Goal: Task Accomplishment & Management: Understand process/instructions

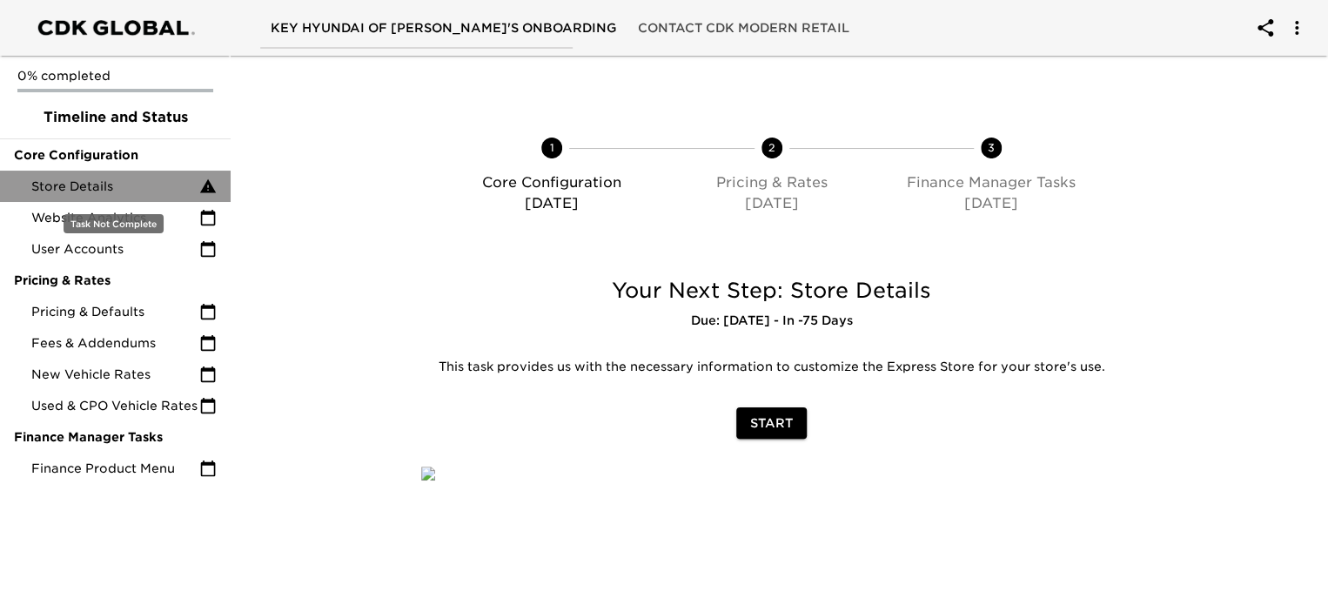
click at [124, 188] on span "Store Details" at bounding box center [115, 186] width 168 height 17
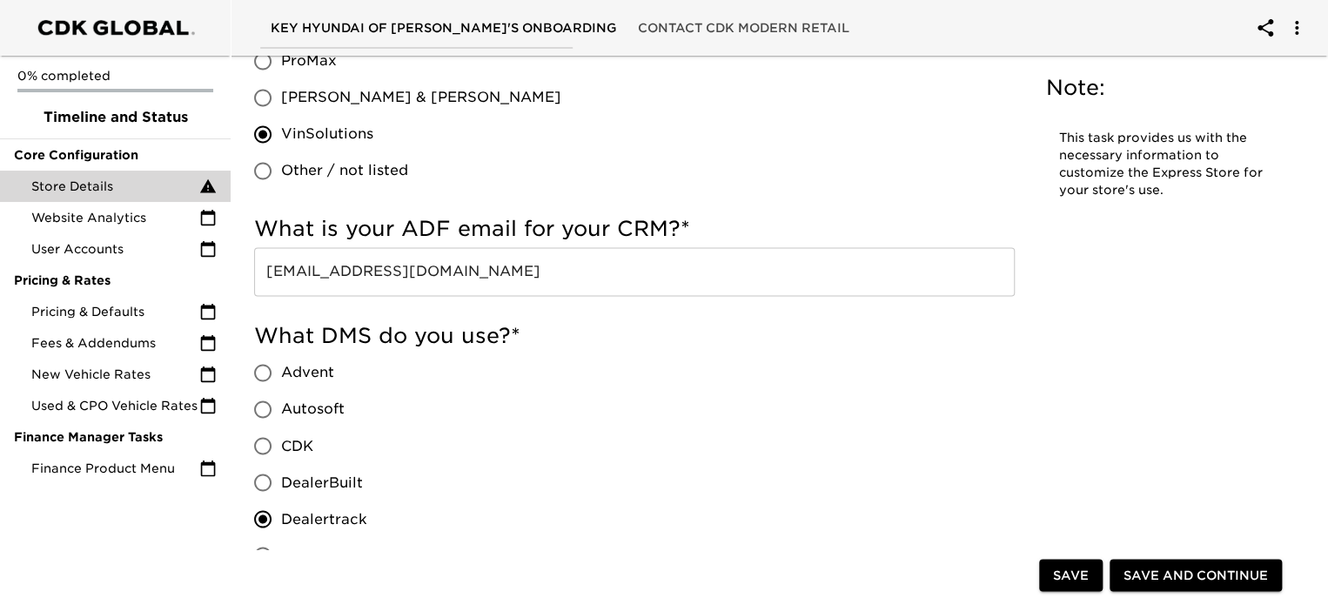
scroll to position [1243, 0]
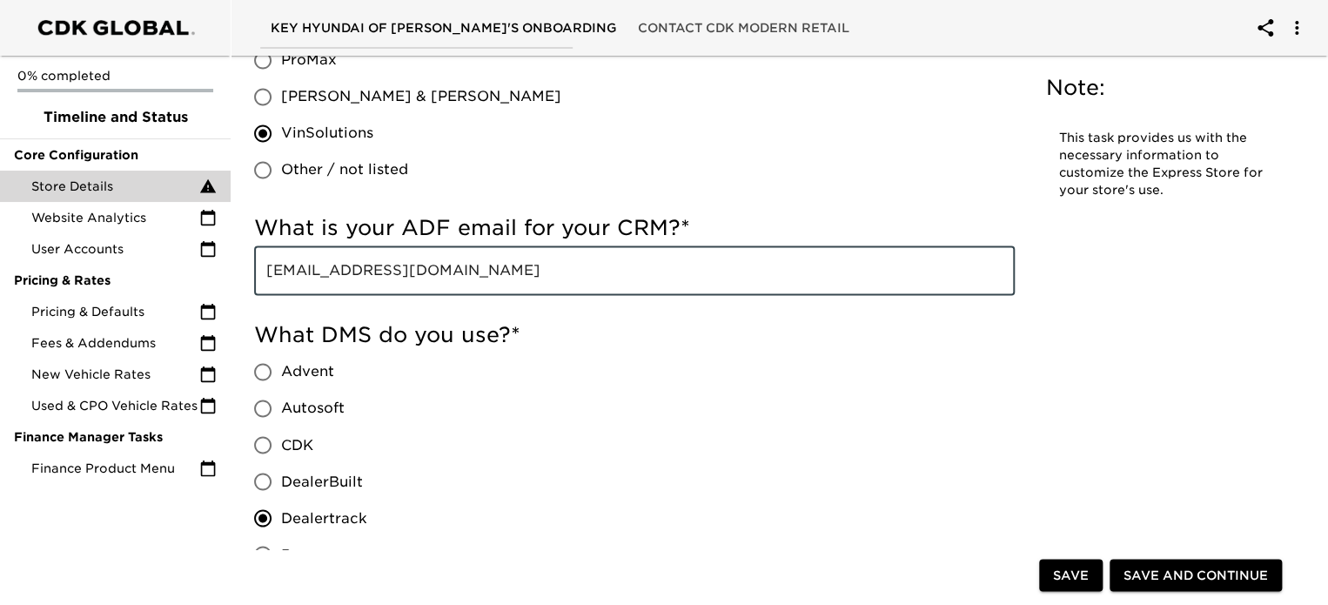
click at [546, 264] on input "leads@keyhyundaimilfordct.com" at bounding box center [634, 270] width 761 height 49
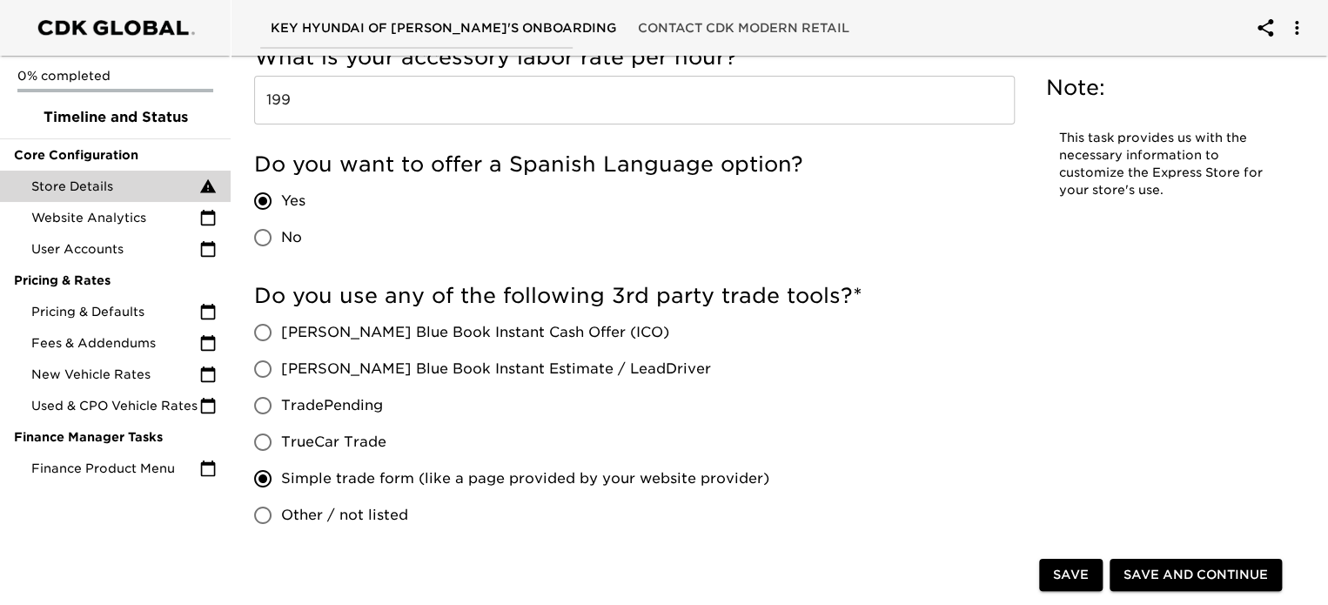
scroll to position [3151, 0]
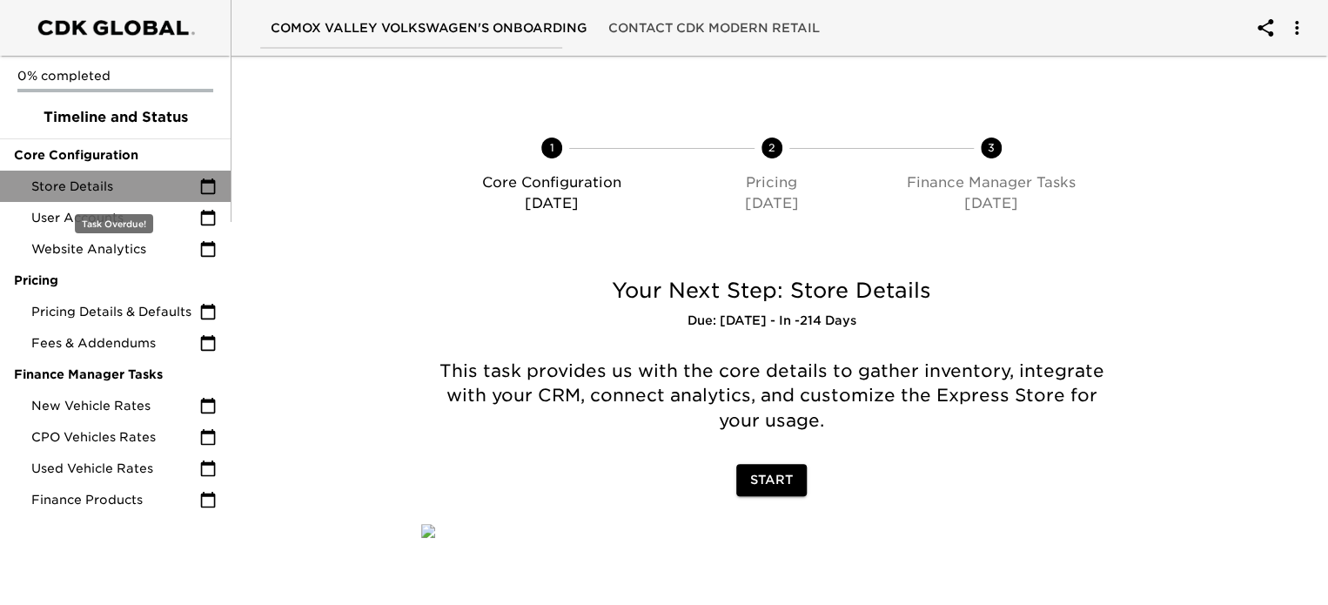
click at [132, 191] on span "Store Details" at bounding box center [115, 186] width 168 height 17
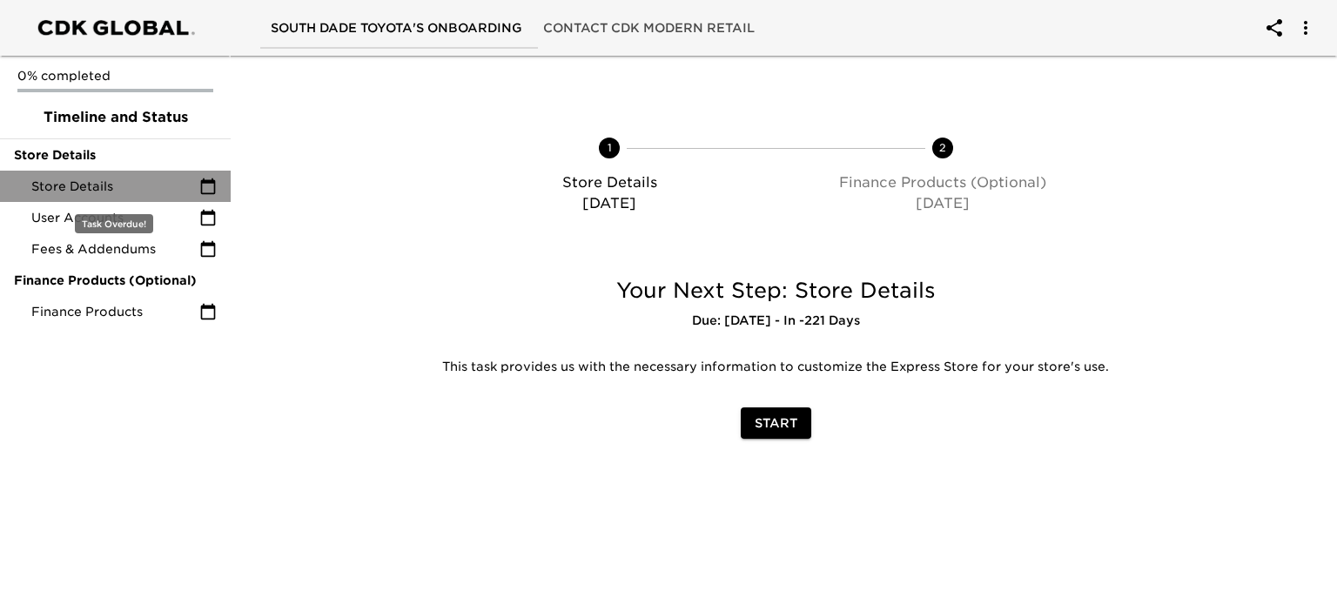
click at [131, 187] on span "Store Details" at bounding box center [115, 186] width 168 height 17
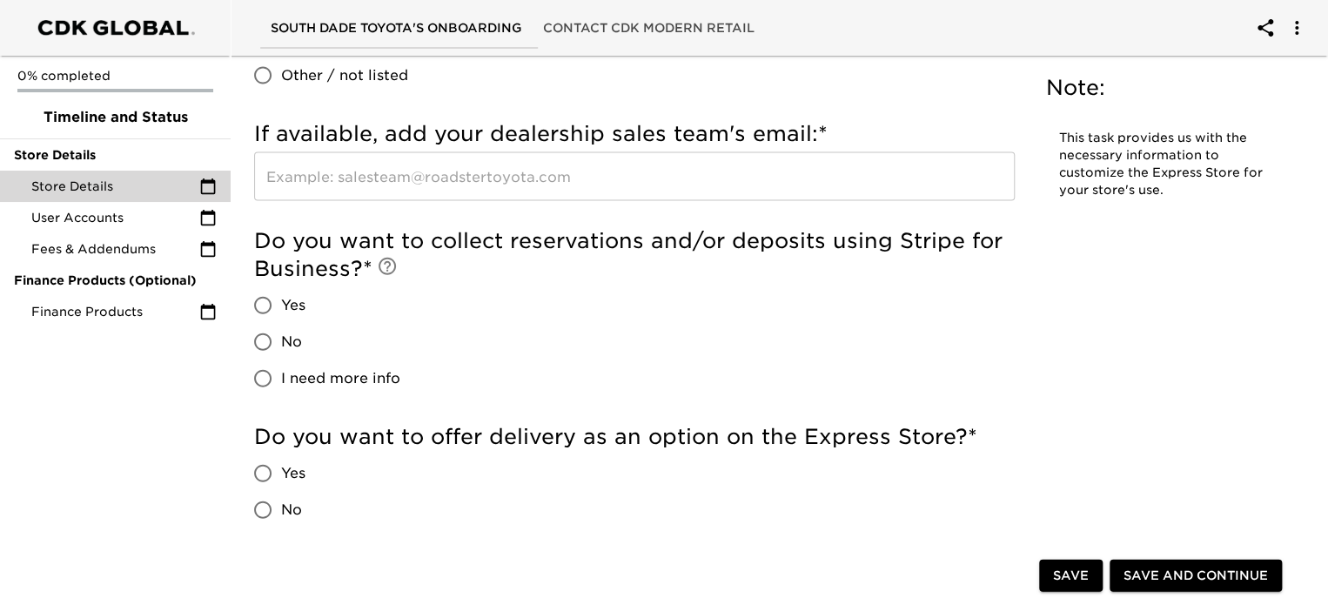
scroll to position [2110, 0]
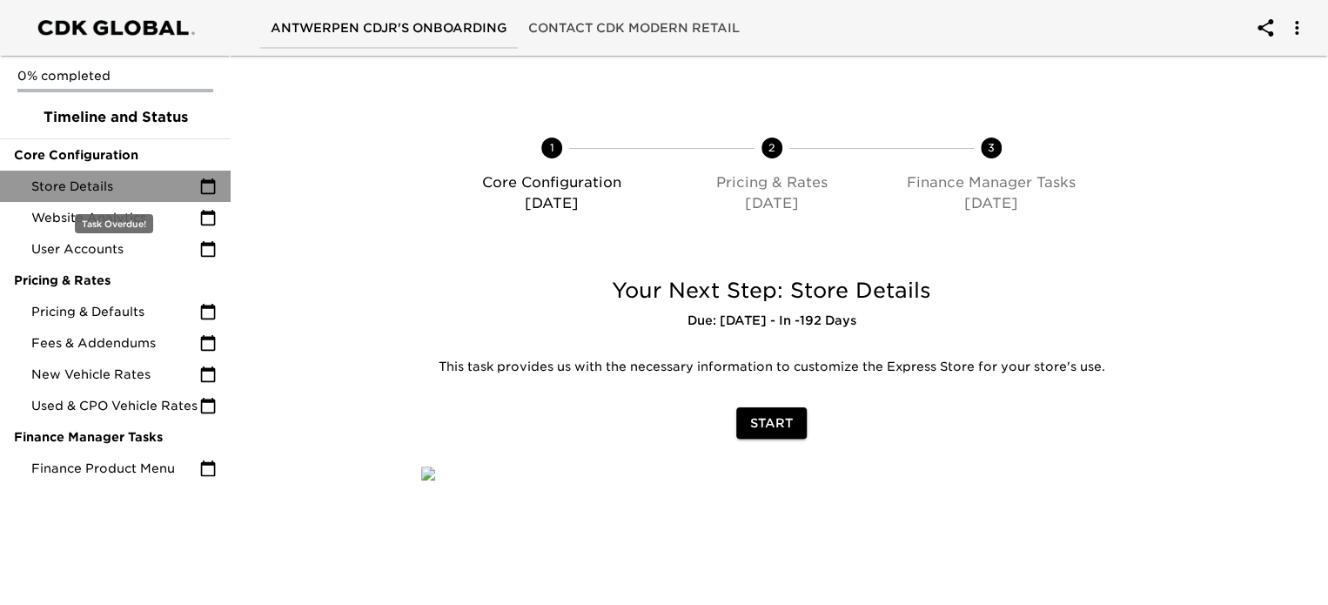
click at [137, 191] on span "Store Details" at bounding box center [115, 186] width 168 height 17
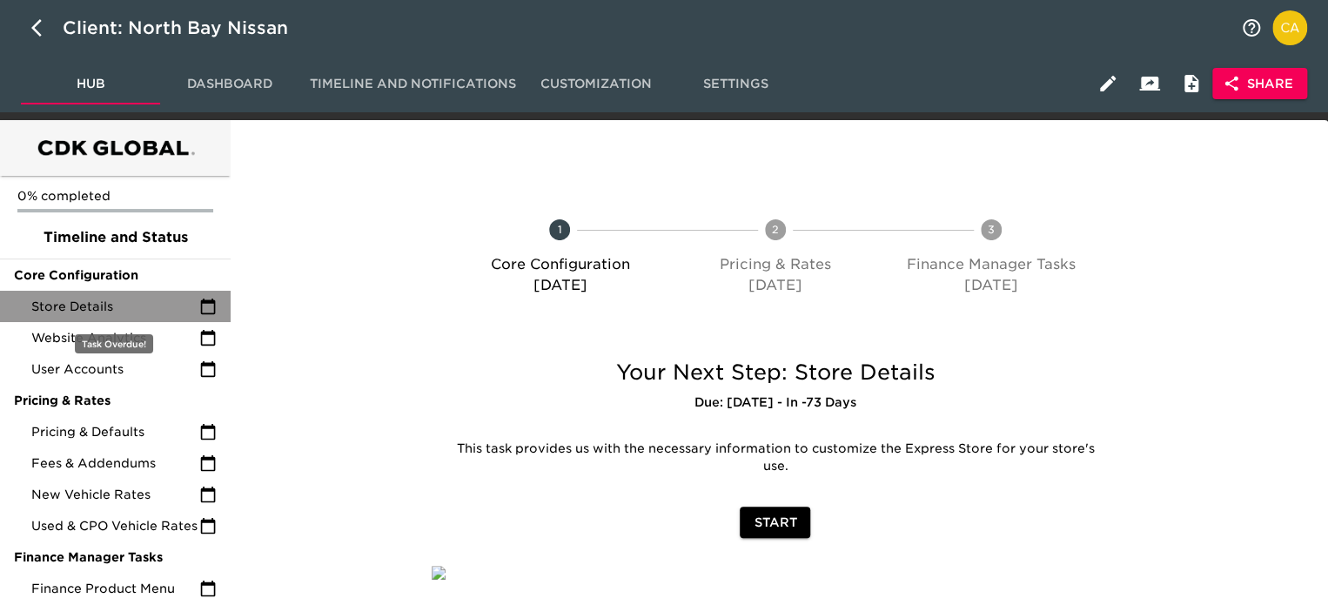
click at [106, 307] on span "Store Details" at bounding box center [115, 306] width 168 height 17
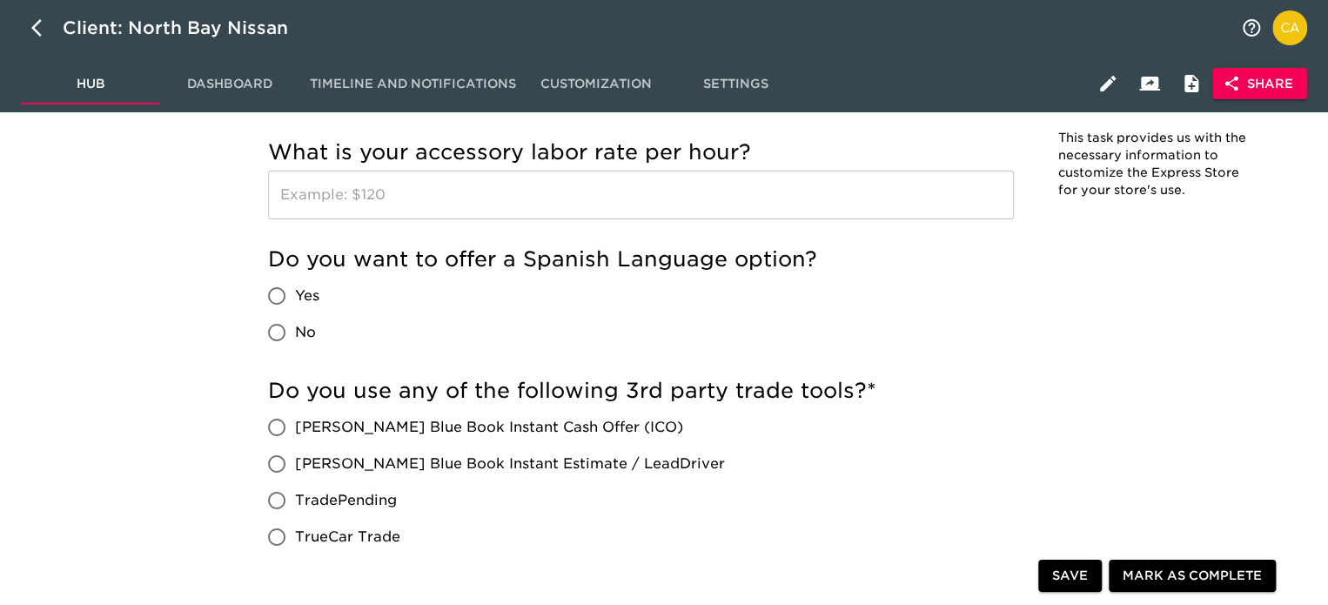
scroll to position [2987, 0]
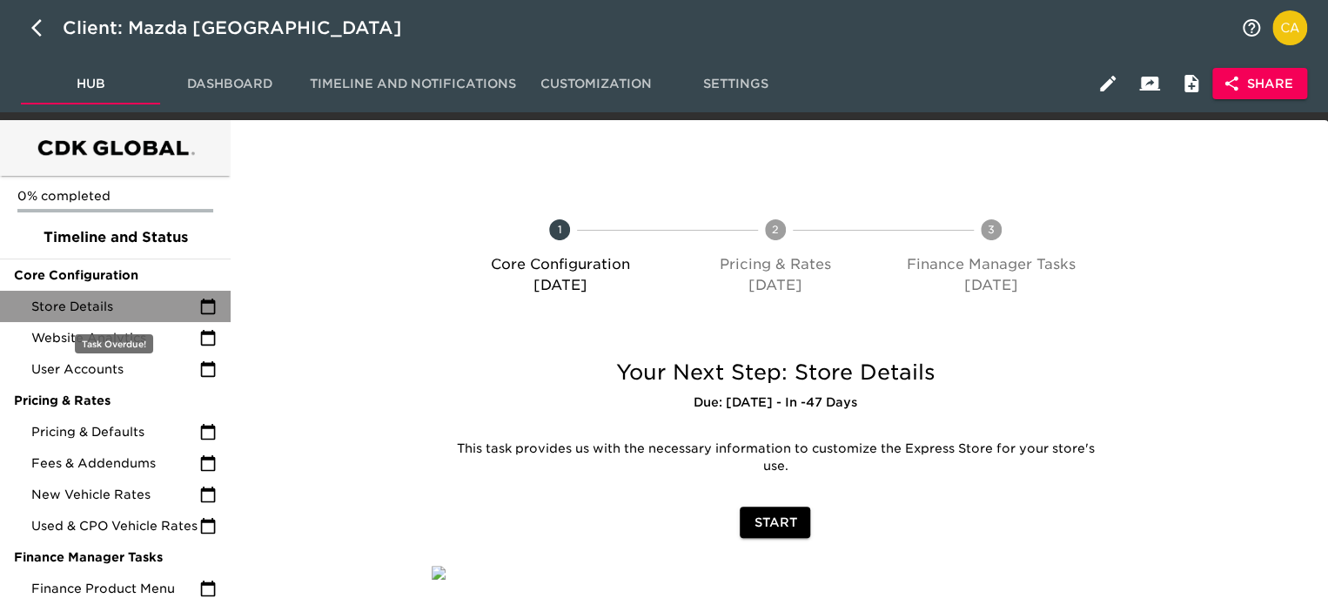
click at [134, 305] on span "Store Details" at bounding box center [115, 306] width 168 height 17
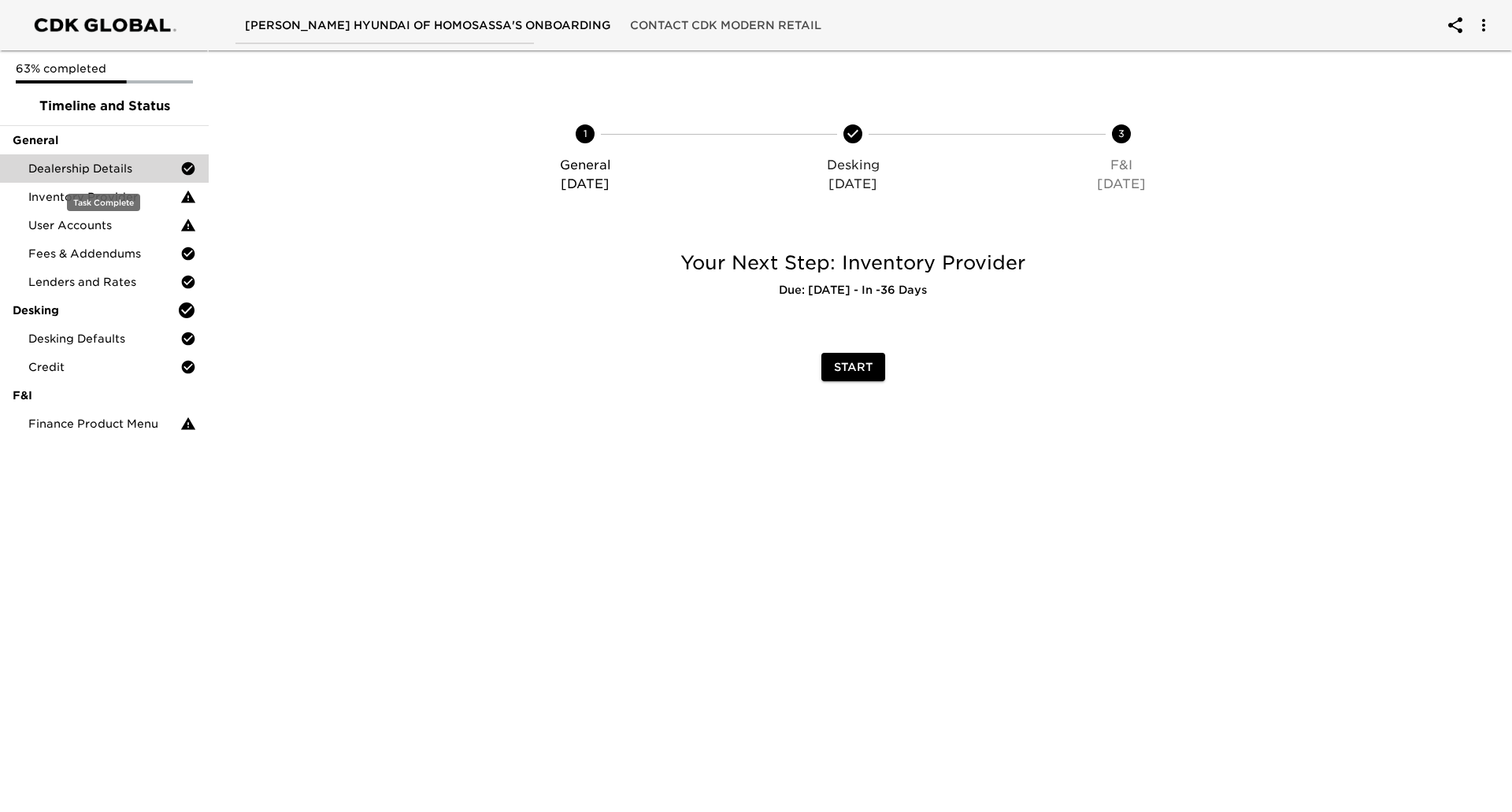
click at [119, 161] on span "Dealership Details" at bounding box center [104, 168] width 152 height 15
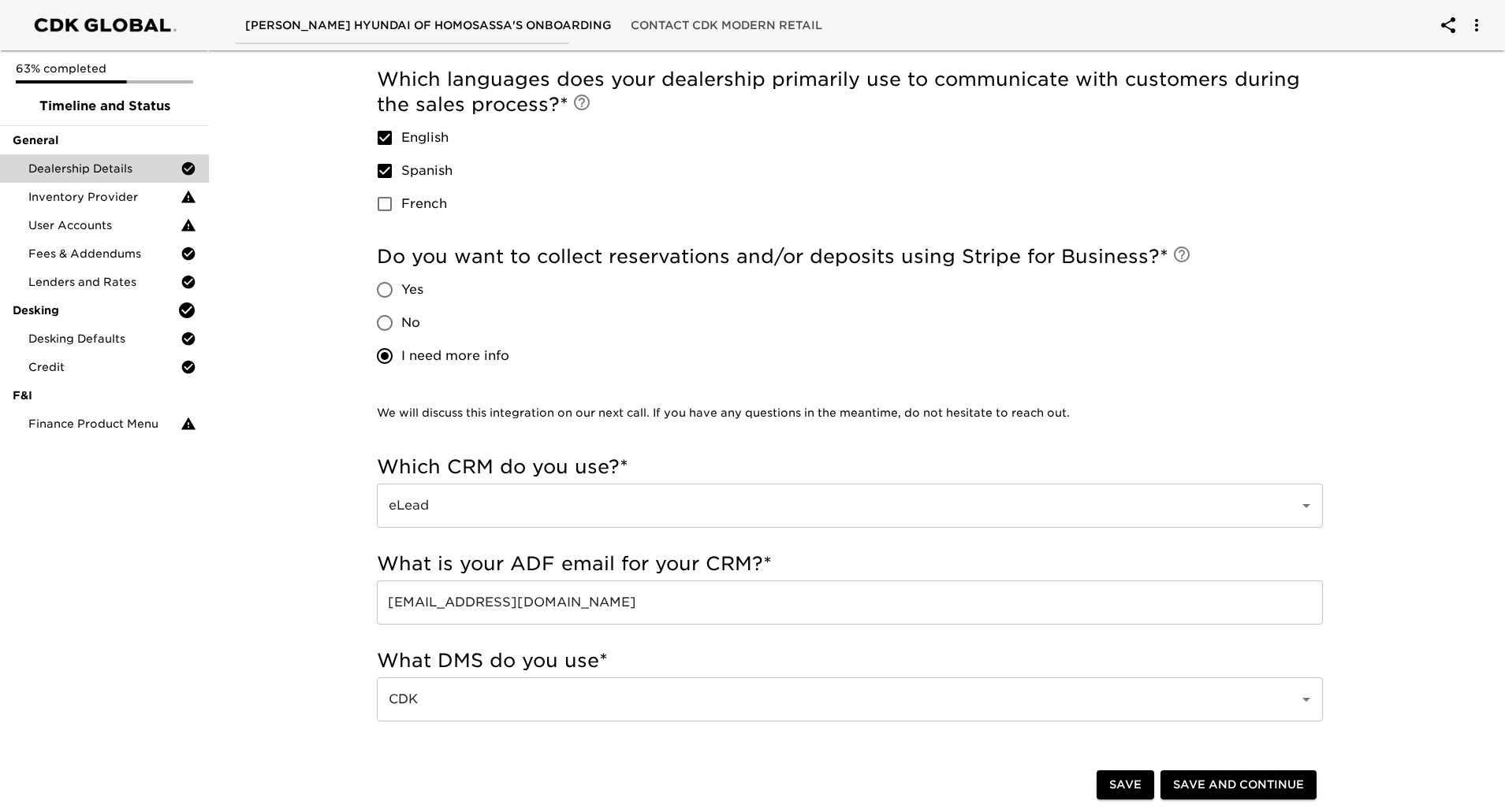
scroll to position [353, 0]
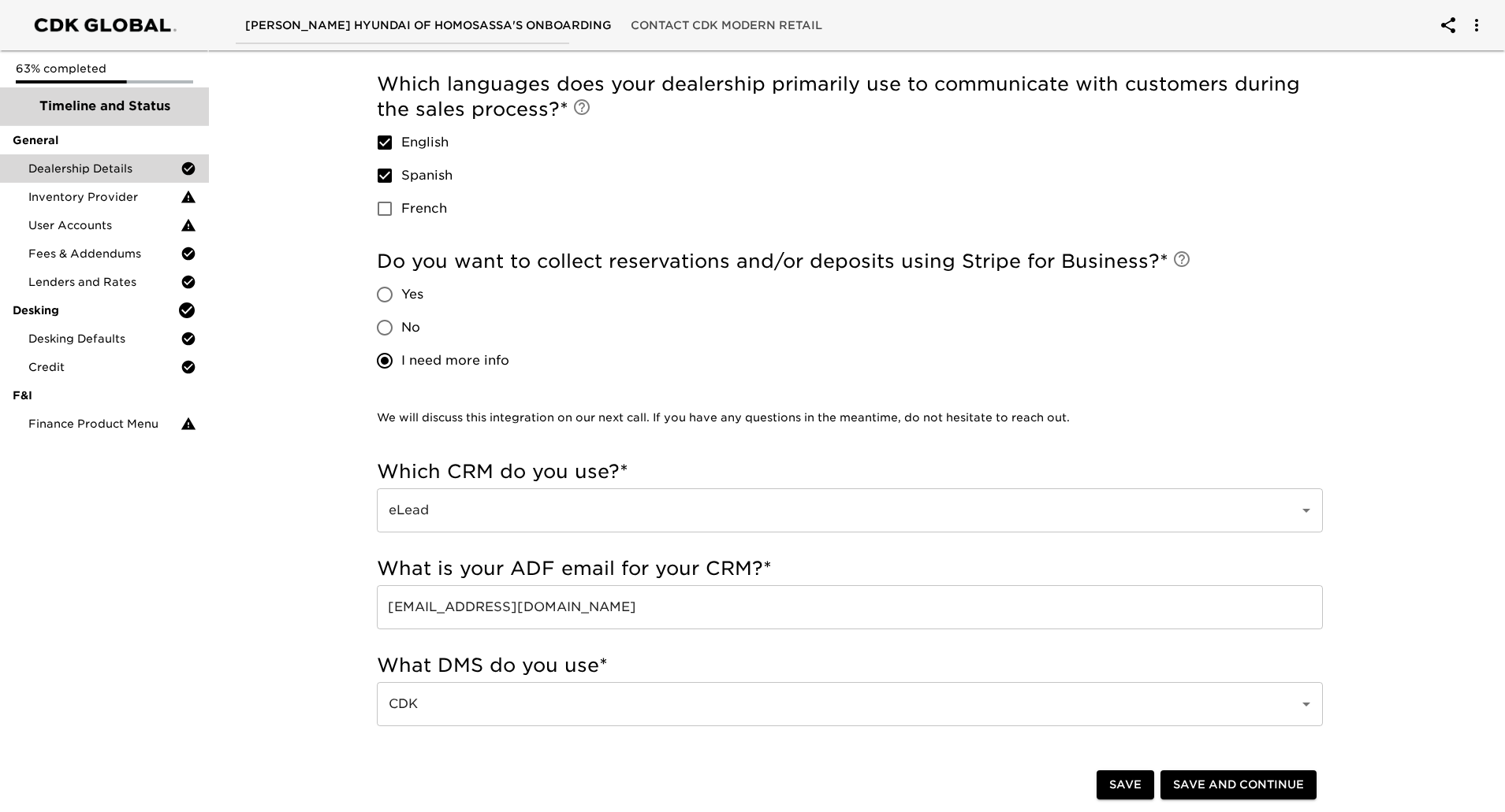
click at [97, 104] on span "Timeline and Status" at bounding box center [104, 106] width 184 height 19
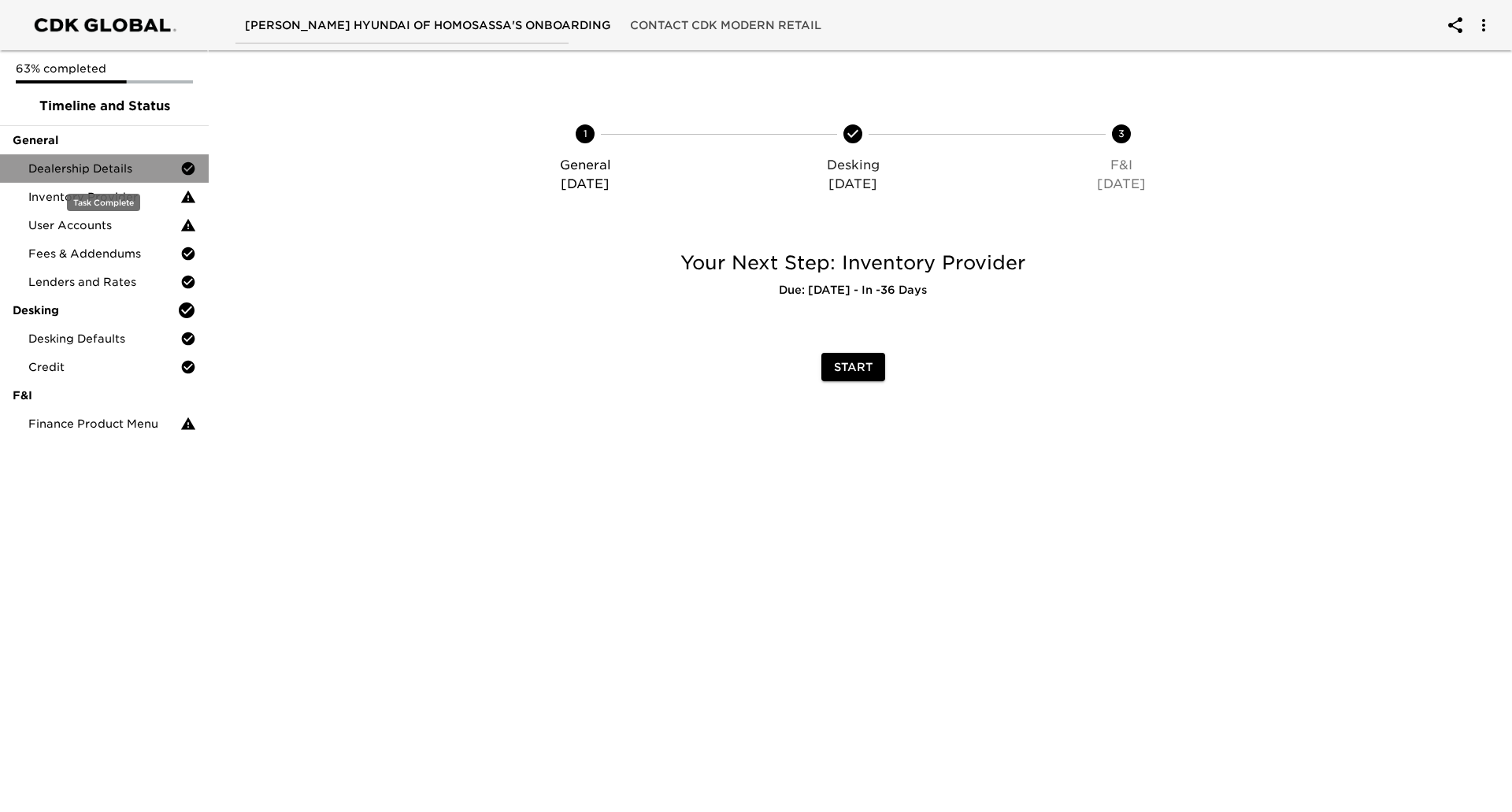
click at [88, 166] on span "Dealership Details" at bounding box center [104, 168] width 152 height 15
